Goal: Task Accomplishment & Management: Use online tool/utility

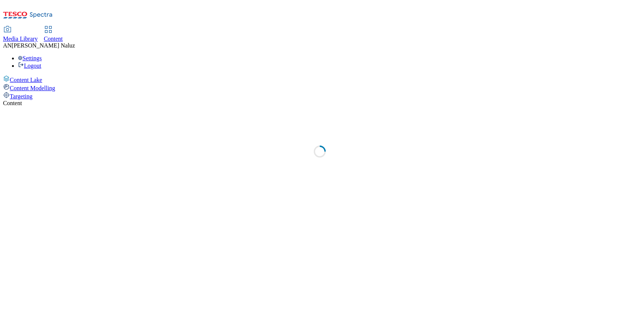
select select "ghs-uk"
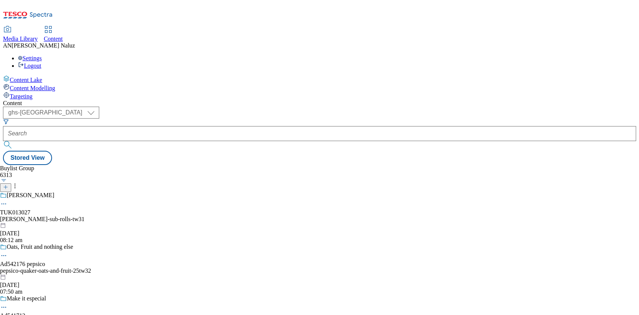
click at [8, 184] on icon at bounding box center [5, 186] width 5 height 5
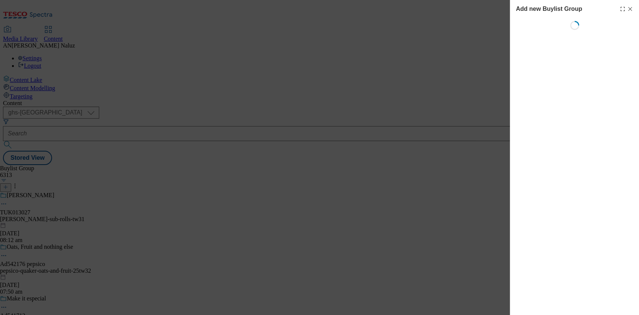
click at [629, 9] on icon "Modal" at bounding box center [630, 9] width 6 height 6
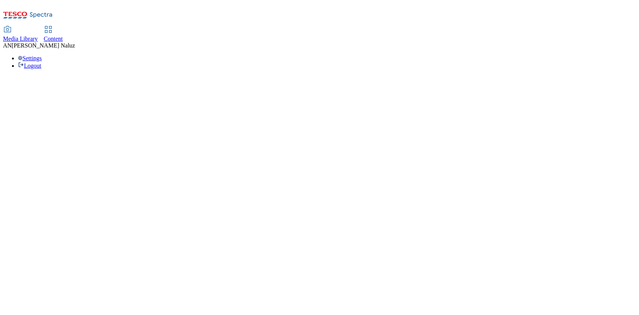
select select "ghs-[GEOGRAPHIC_DATA]"
